Goal: Obtain resource: Download file/media

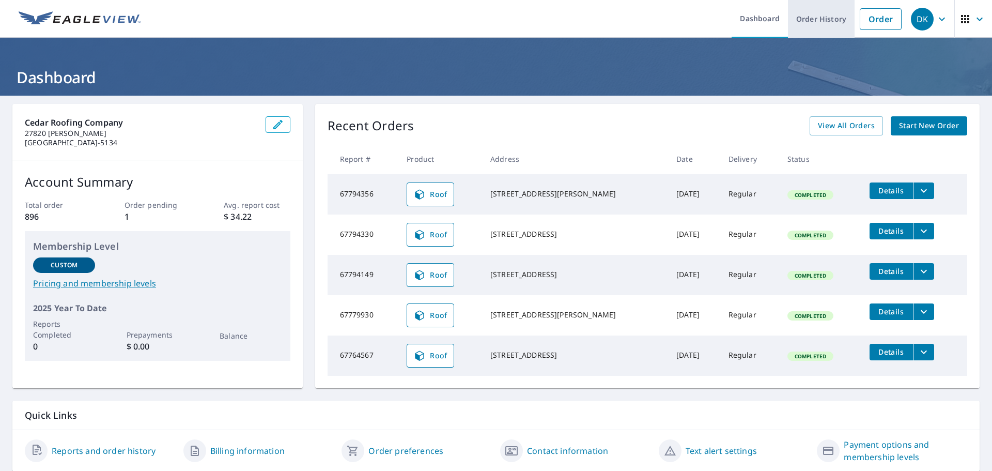
click at [823, 10] on link "Order History" at bounding box center [821, 19] width 67 height 38
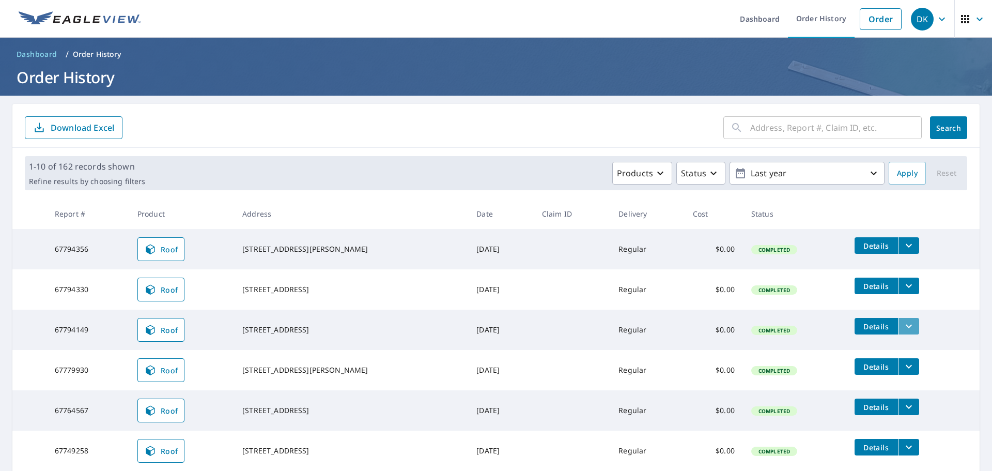
click at [901, 326] on button "filesDropdownBtn-67794149" at bounding box center [908, 326] width 21 height 17
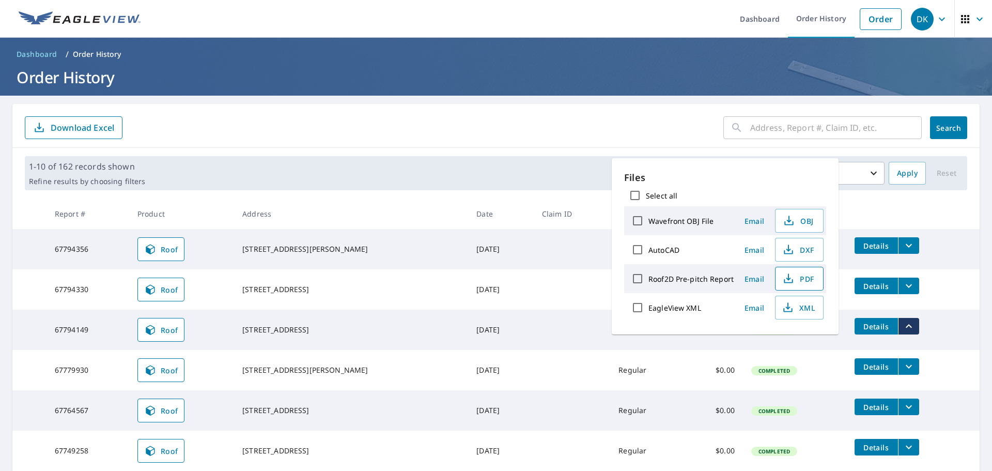
click at [806, 280] on span "PDF" at bounding box center [797, 278] width 33 height 12
click at [405, 157] on div "1-10 of 162 records shown Refine results by choosing filters Products Status La…" at bounding box center [496, 173] width 942 height 34
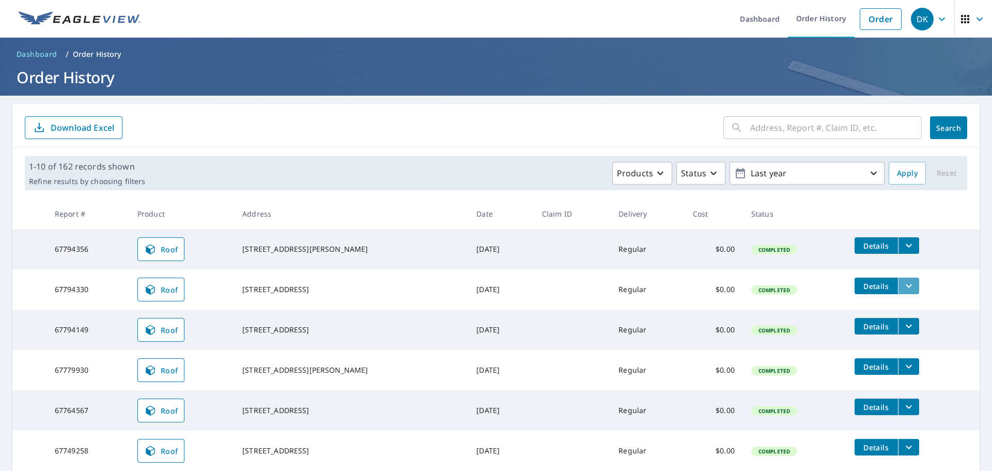
click at [902, 283] on icon "filesDropdownBtn-67794330" at bounding box center [908, 285] width 12 height 12
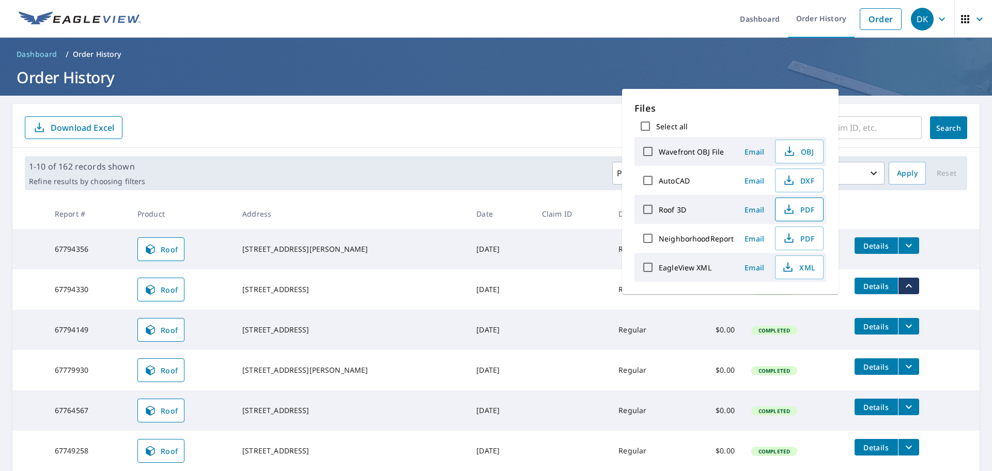
click at [807, 207] on span "PDF" at bounding box center [797, 209] width 33 height 12
click at [868, 24] on link "Order" at bounding box center [880, 19] width 42 height 22
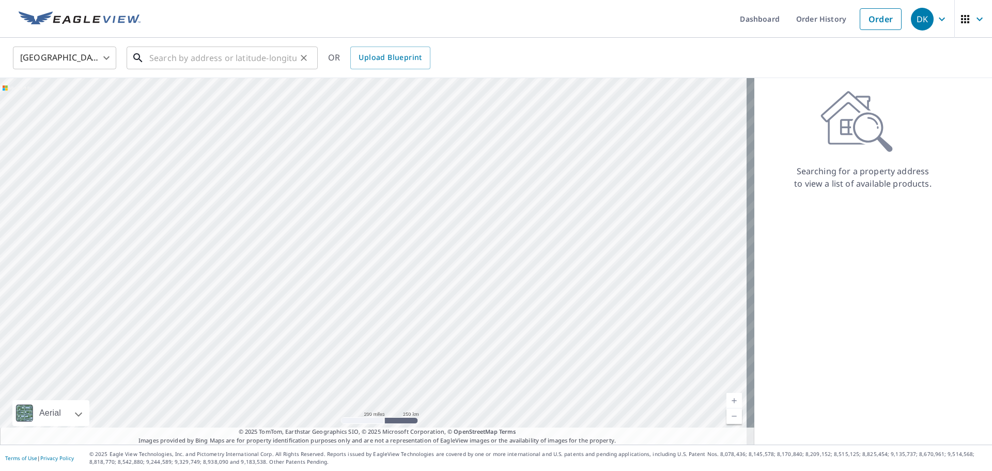
click at [240, 57] on input "text" at bounding box center [222, 57] width 147 height 29
paste input "[STREET_ADDRESS]"
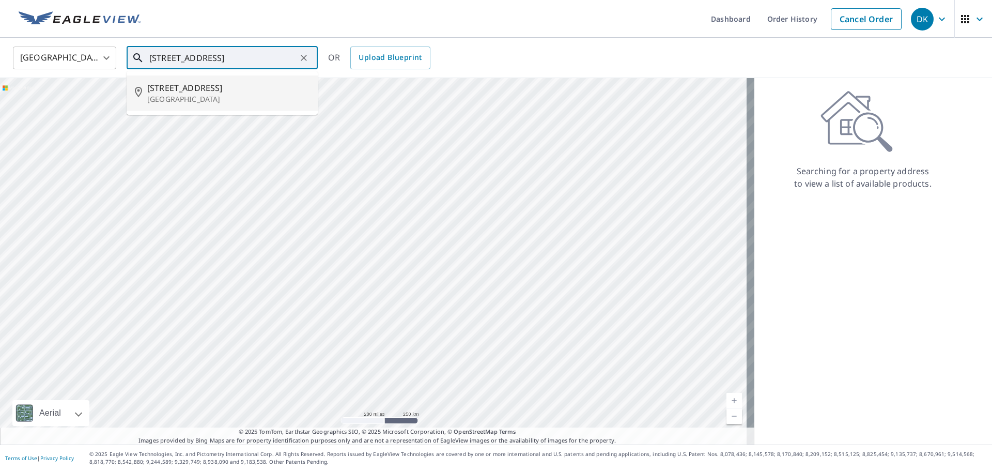
click at [241, 84] on span "[STREET_ADDRESS]" at bounding box center [228, 88] width 162 height 12
type input "[STREET_ADDRESS]"
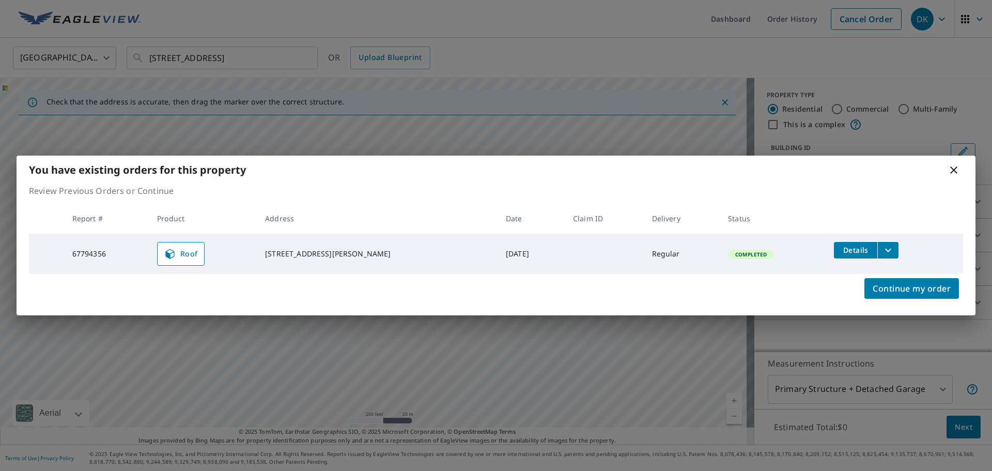
click at [951, 169] on icon at bounding box center [953, 170] width 12 height 12
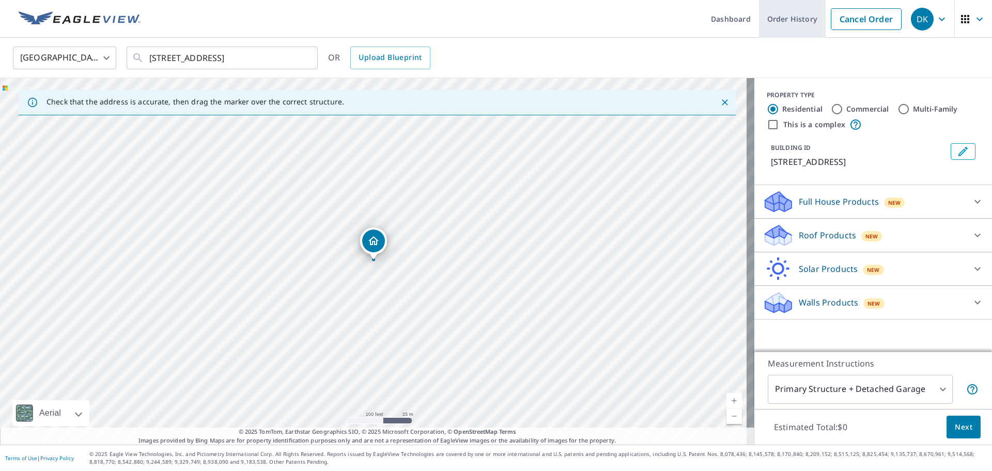
click at [786, 29] on link "Order History" at bounding box center [792, 19] width 67 height 38
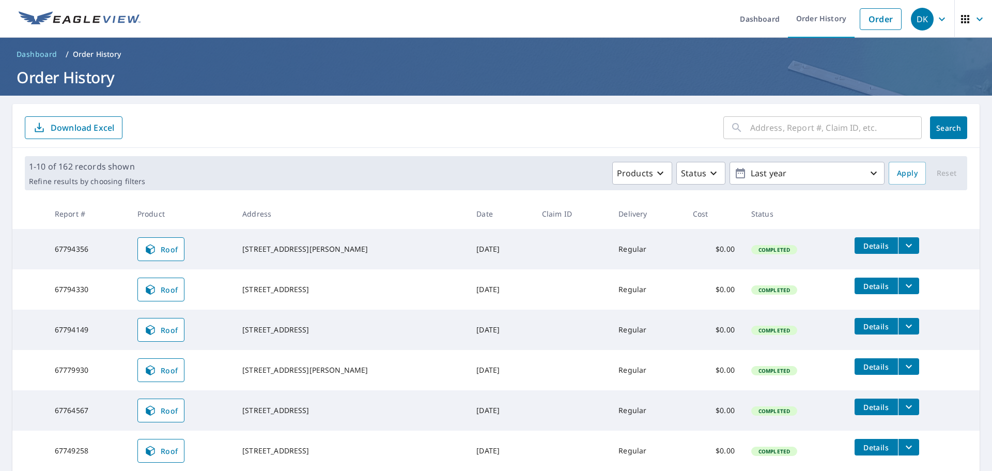
click at [902, 243] on icon "filesDropdownBtn-67794356" at bounding box center [908, 245] width 12 height 12
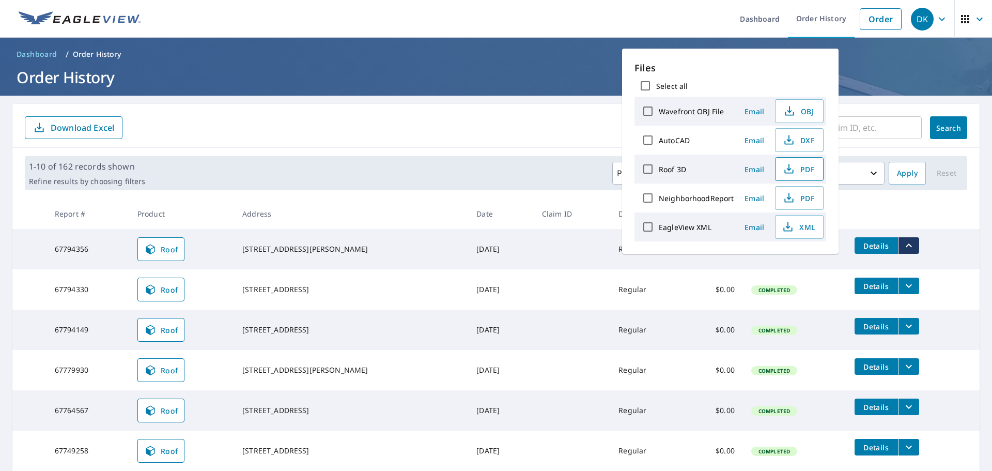
click at [795, 163] on span "PDF" at bounding box center [797, 169] width 33 height 12
